Goal: Task Accomplishment & Management: Manage account settings

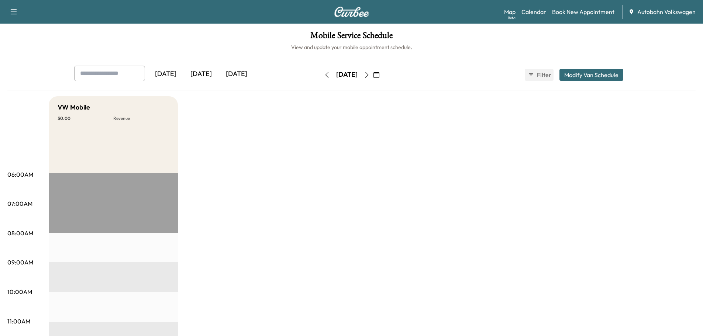
click at [201, 72] on div "[DATE]" at bounding box center [200, 74] width 35 height 17
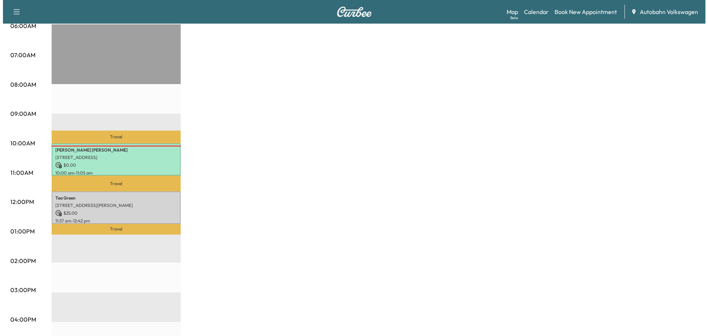
scroll to position [148, 0]
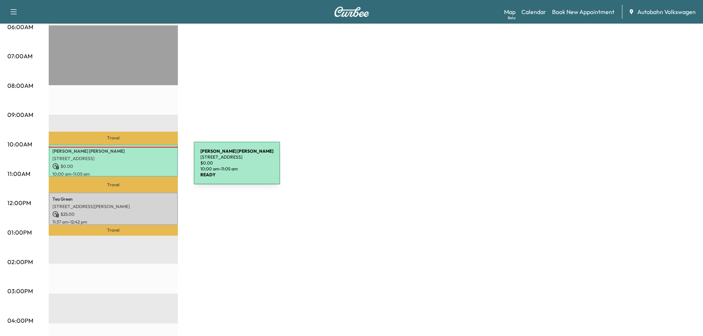
click at [138, 164] on p "$ 0.00" at bounding box center [113, 166] width 122 height 7
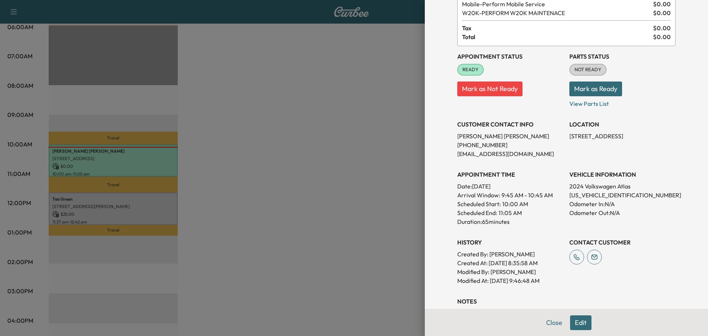
scroll to position [133, 0]
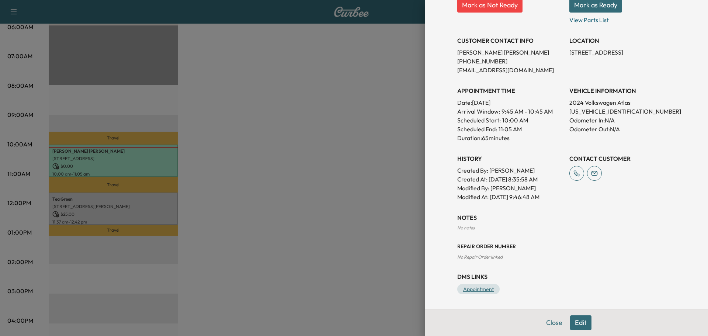
click at [482, 288] on link "Appointment" at bounding box center [478, 289] width 42 height 10
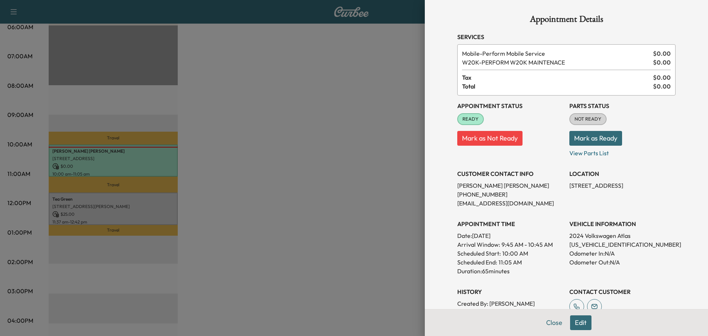
click at [333, 181] on div at bounding box center [354, 168] width 708 height 336
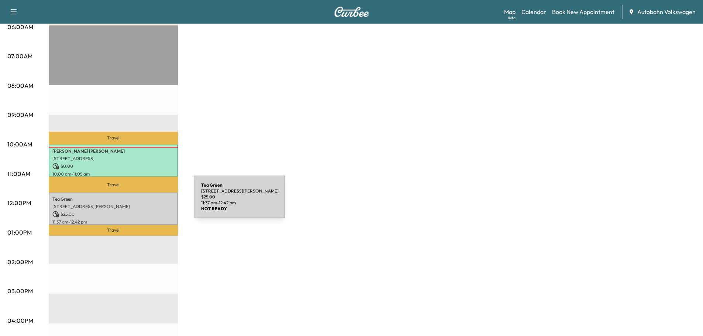
click at [139, 204] on p "[STREET_ADDRESS][PERSON_NAME]" at bounding box center [113, 207] width 122 height 6
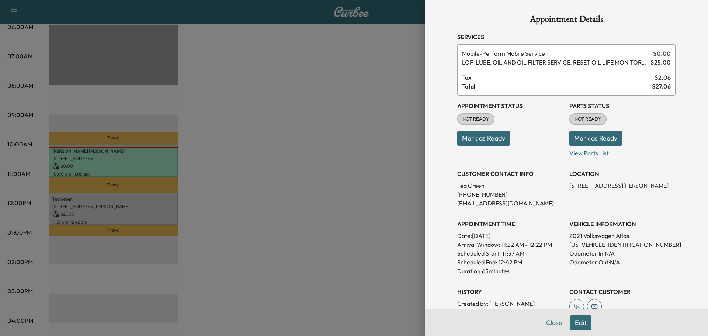
click at [319, 183] on div at bounding box center [354, 168] width 708 height 336
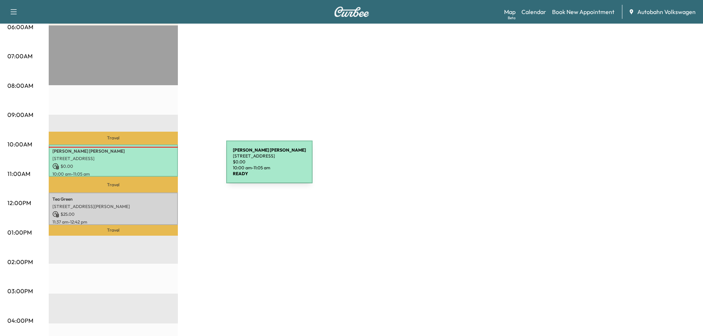
click at [158, 158] on p "[STREET_ADDRESS]" at bounding box center [113, 159] width 122 height 6
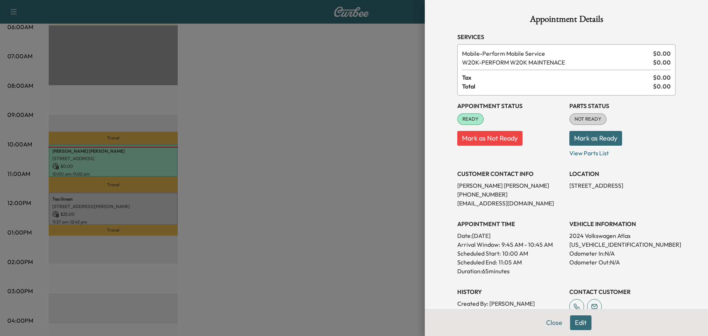
click at [389, 213] on div at bounding box center [354, 168] width 708 height 336
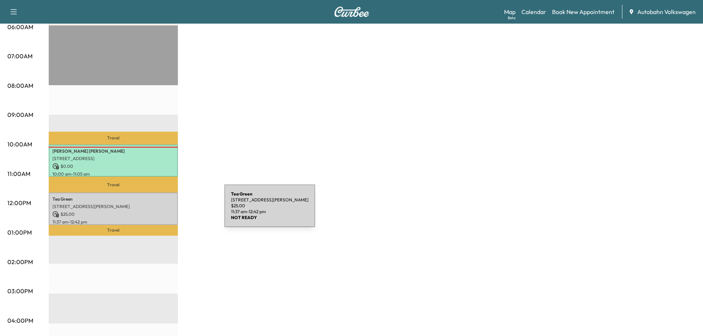
click at [169, 211] on p "$ 25.00" at bounding box center [113, 214] width 122 height 7
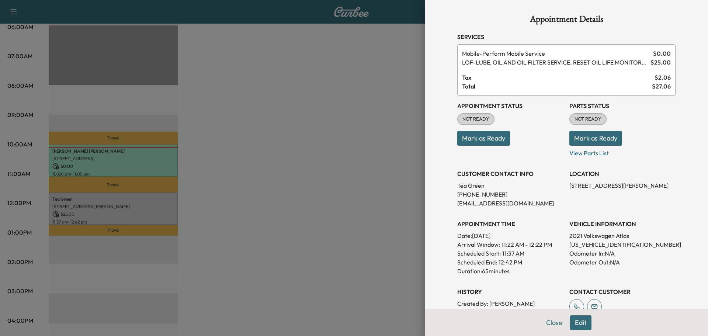
click at [318, 212] on div at bounding box center [354, 168] width 708 height 336
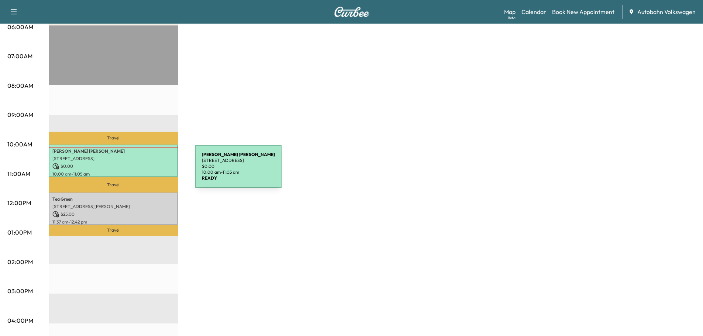
click at [142, 167] on p "$ 0.00" at bounding box center [113, 166] width 122 height 7
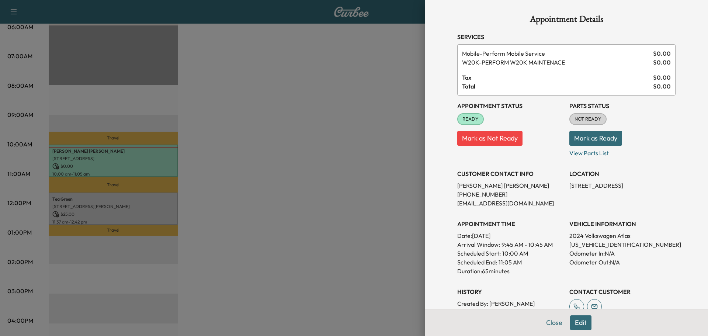
click at [323, 162] on div at bounding box center [354, 168] width 708 height 336
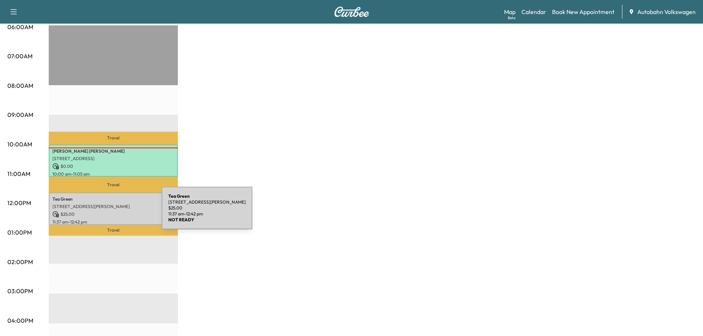
click at [106, 212] on p "$ 25.00" at bounding box center [113, 214] width 122 height 7
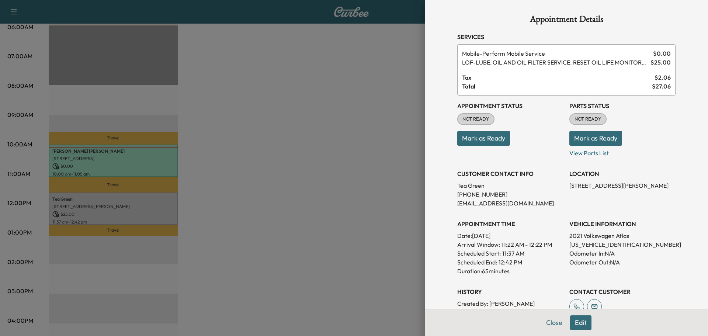
click at [370, 124] on div at bounding box center [354, 168] width 708 height 336
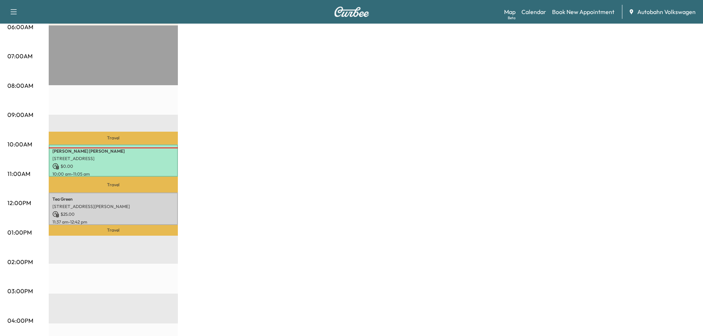
click at [375, 200] on div "VW Mobile $ 25.00 Revenue 2 hr 10 min Work Time 1 hr 20 min Transit Time Travel…" at bounding box center [372, 225] width 647 height 553
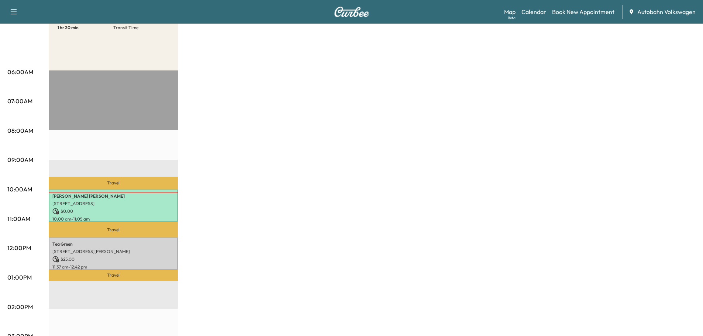
scroll to position [37, 0]
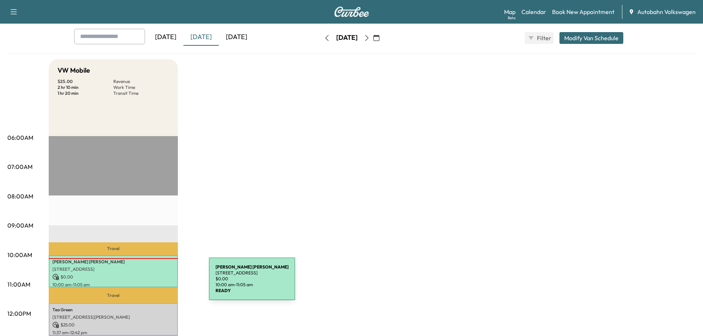
click at [153, 283] on p "10:00 am - 11:05 am" at bounding box center [113, 285] width 122 height 6
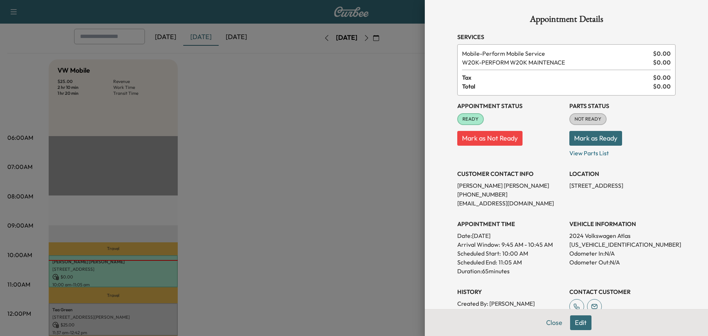
click at [584, 138] on button "Mark as Ready" at bounding box center [595, 138] width 53 height 15
click at [546, 319] on button "Close" at bounding box center [554, 322] width 26 height 15
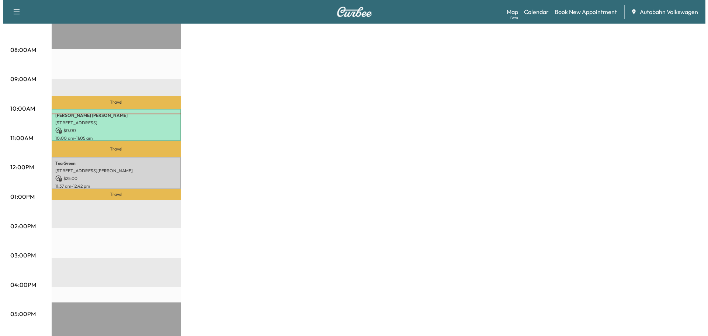
scroll to position [184, 0]
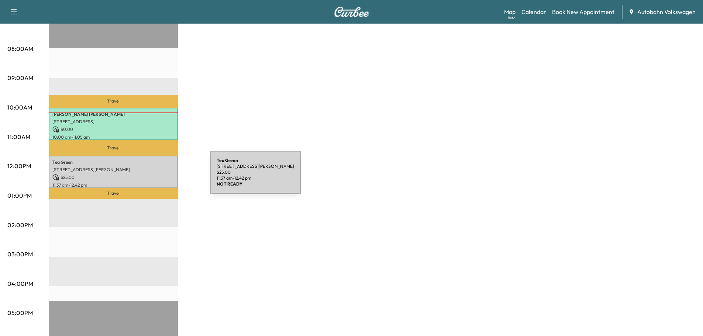
click at [155, 177] on p "$ 25.00" at bounding box center [113, 177] width 122 height 7
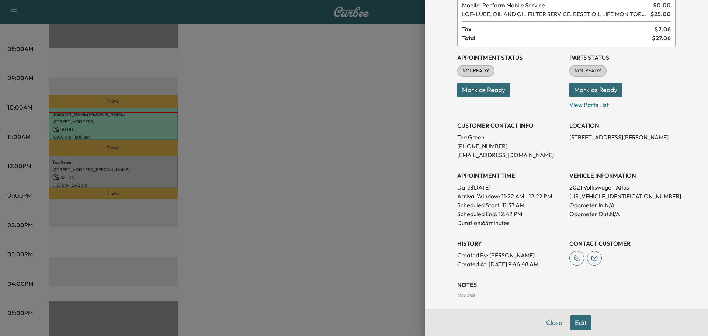
scroll to position [115, 0]
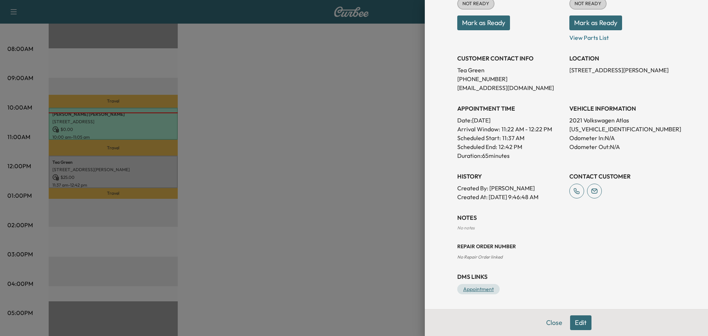
click at [469, 289] on link "Appointment" at bounding box center [478, 289] width 42 height 10
